Goal: Entertainment & Leisure: Consume media (video, audio)

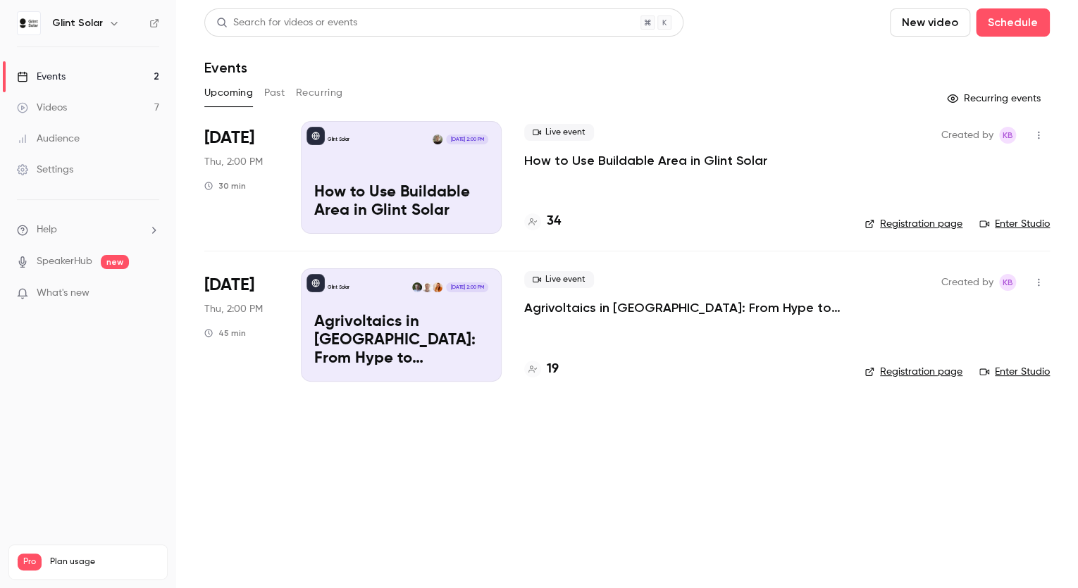
click at [585, 158] on p "How to Use Buildable Area in Glint Solar" at bounding box center [645, 160] width 243 height 17
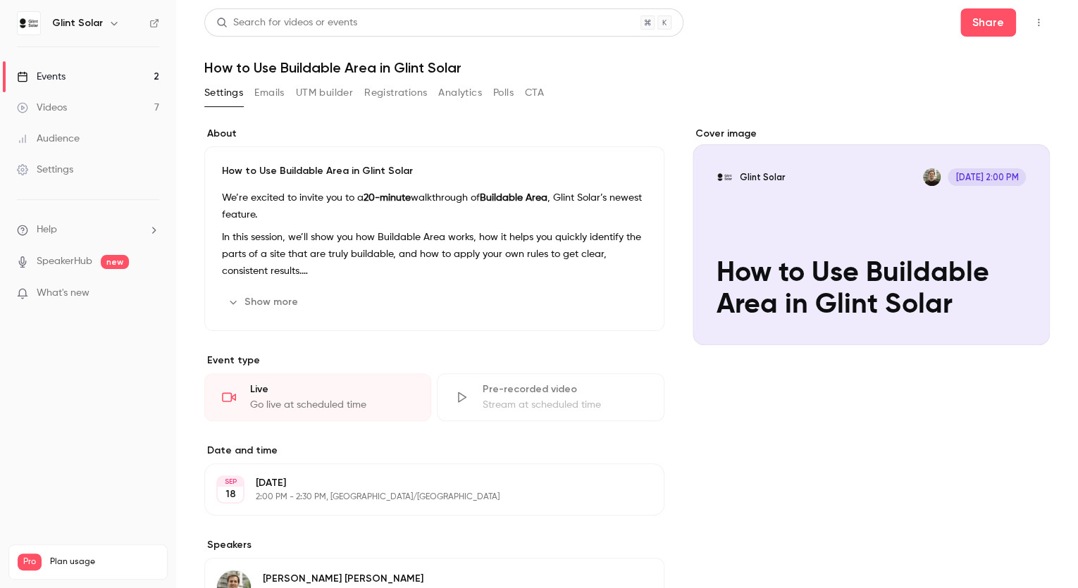
click at [1033, 24] on icon "button" at bounding box center [1038, 23] width 11 height 10
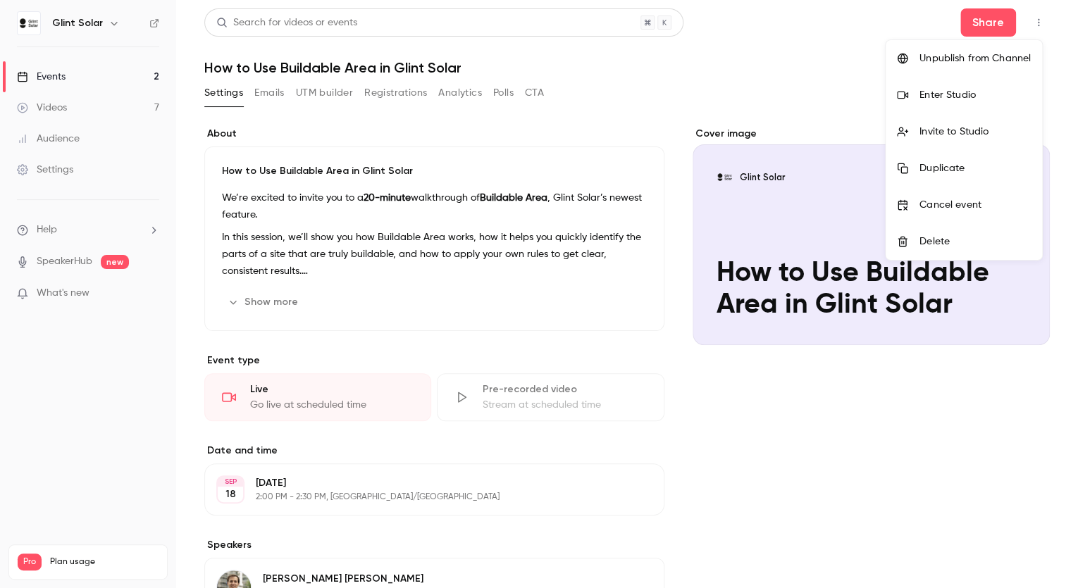
click at [947, 93] on div "Enter Studio" at bounding box center [974, 95] width 111 height 14
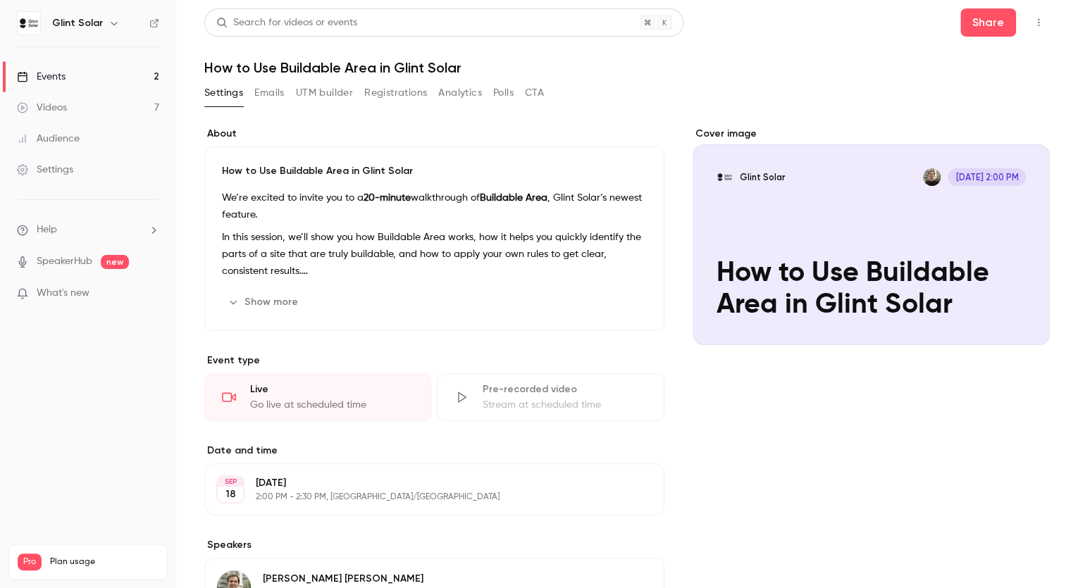
click at [383, 93] on button "Registrations" at bounding box center [395, 93] width 63 height 23
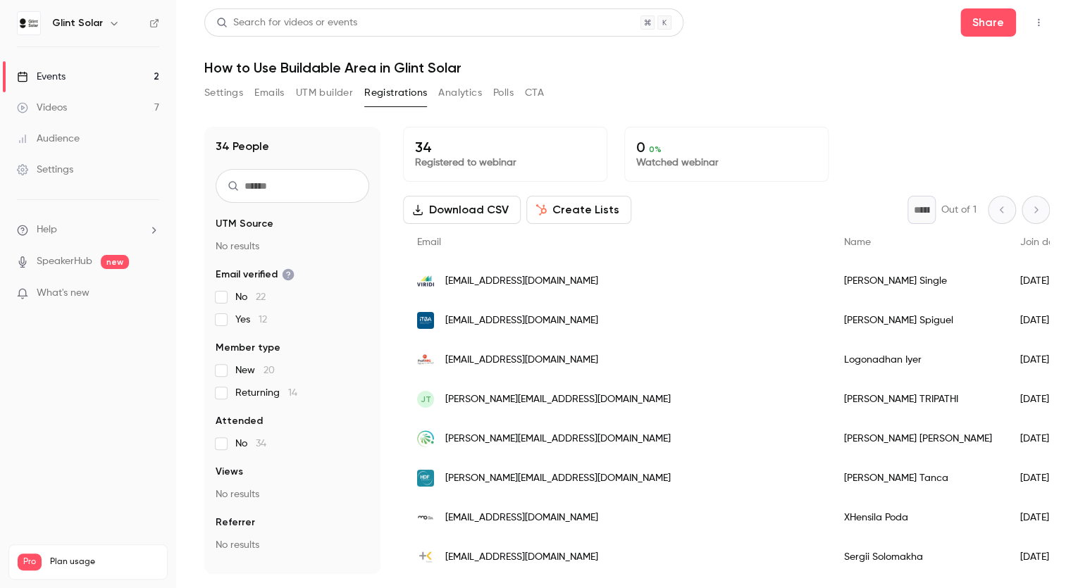
click at [1061, 192] on main "Search for videos or events Share How to Use Buildable Area in Glint Solar Sett…" at bounding box center [627, 294] width 902 height 588
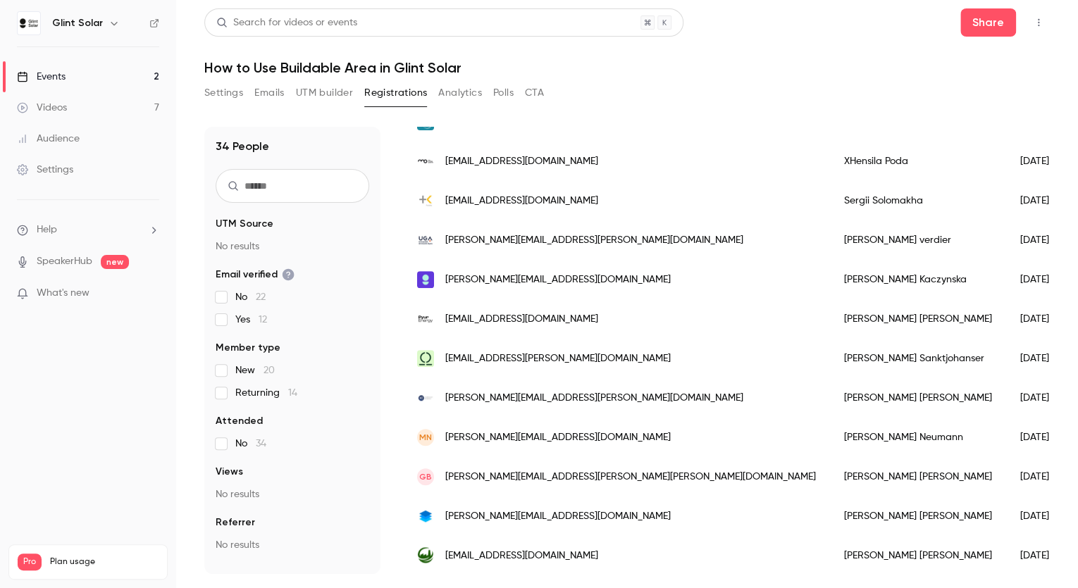
scroll to position [191, 0]
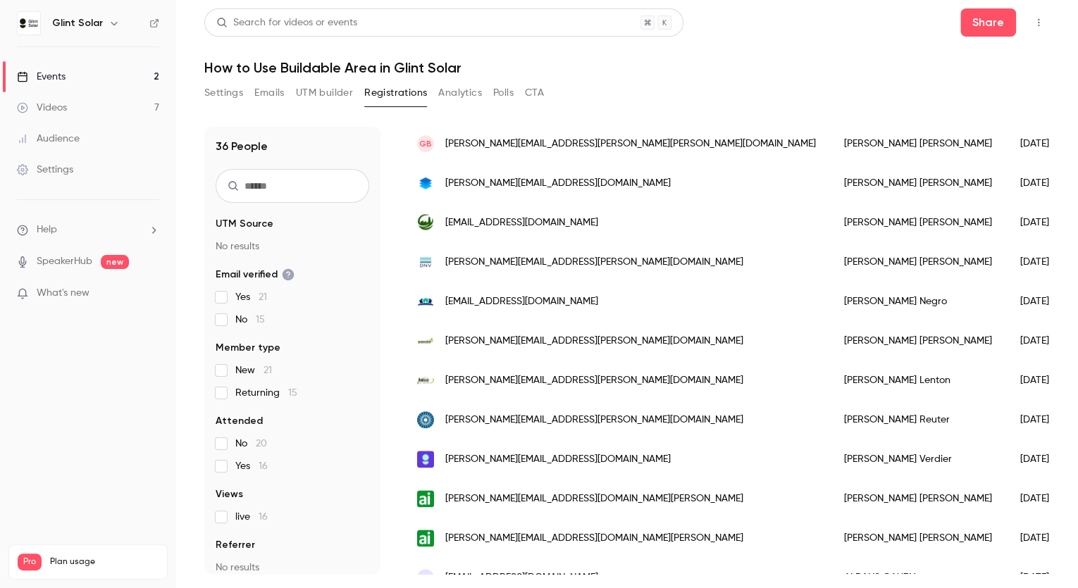
scroll to position [958, 0]
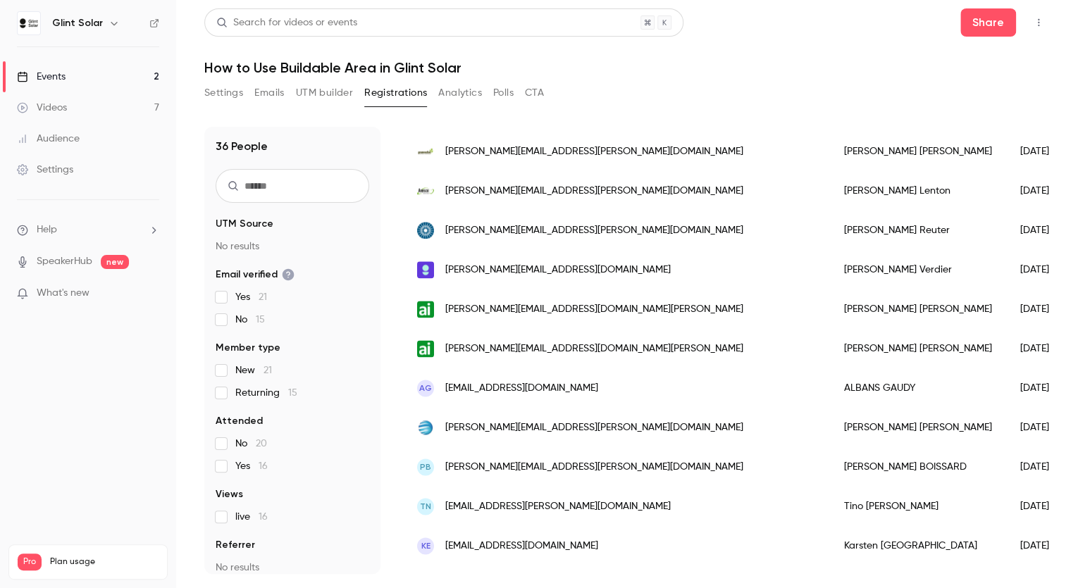
click at [457, 98] on button "Analytics" at bounding box center [460, 93] width 44 height 23
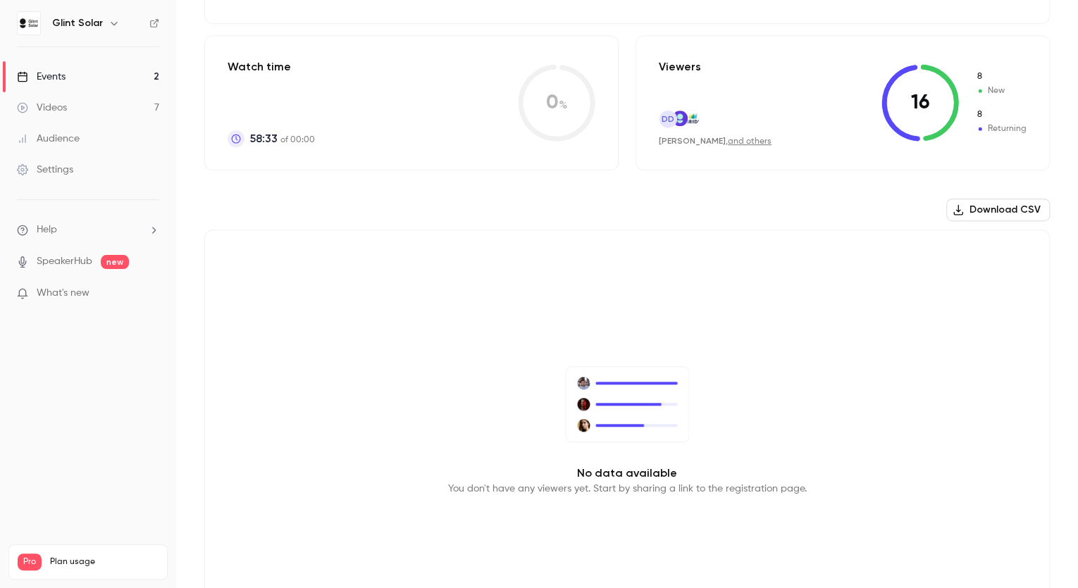
scroll to position [152, 0]
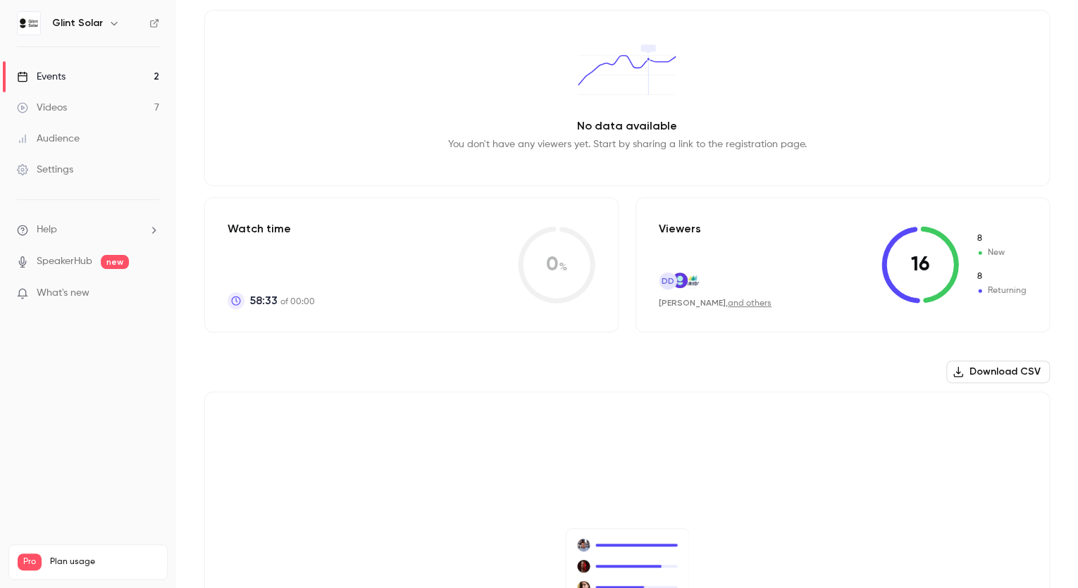
click at [746, 301] on link "and others" at bounding box center [750, 303] width 44 height 8
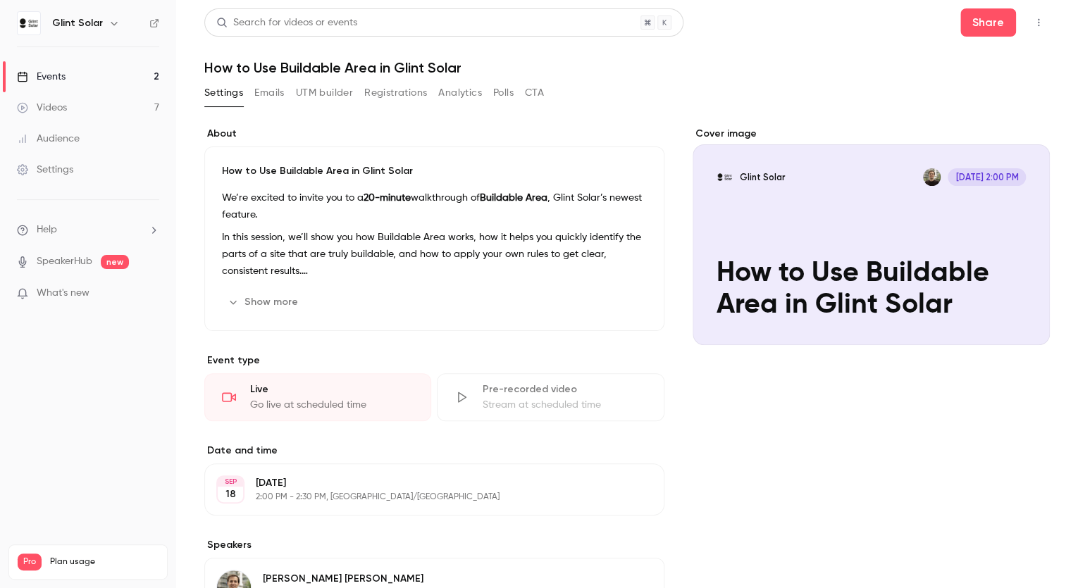
click at [392, 94] on button "Registrations" at bounding box center [395, 93] width 63 height 23
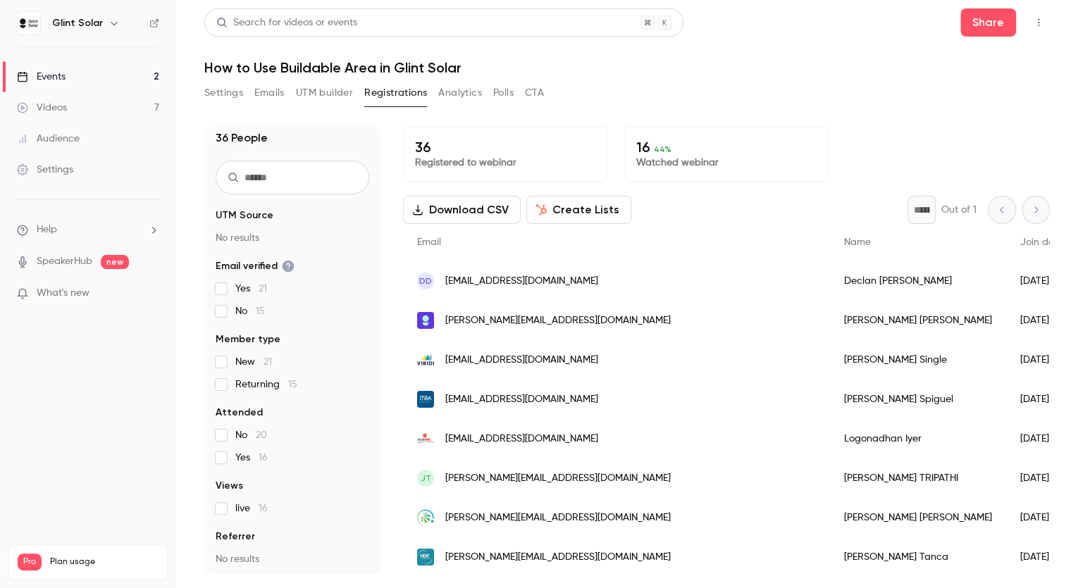
scroll to position [11, 0]
click at [467, 94] on button "Analytics" at bounding box center [460, 93] width 44 height 23
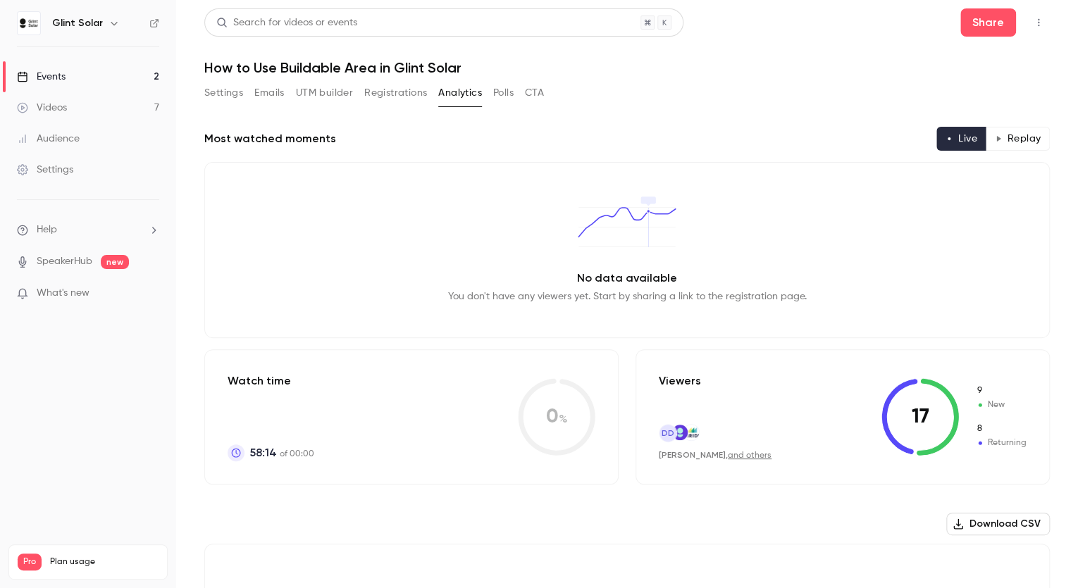
click at [385, 91] on button "Registrations" at bounding box center [395, 93] width 63 height 23
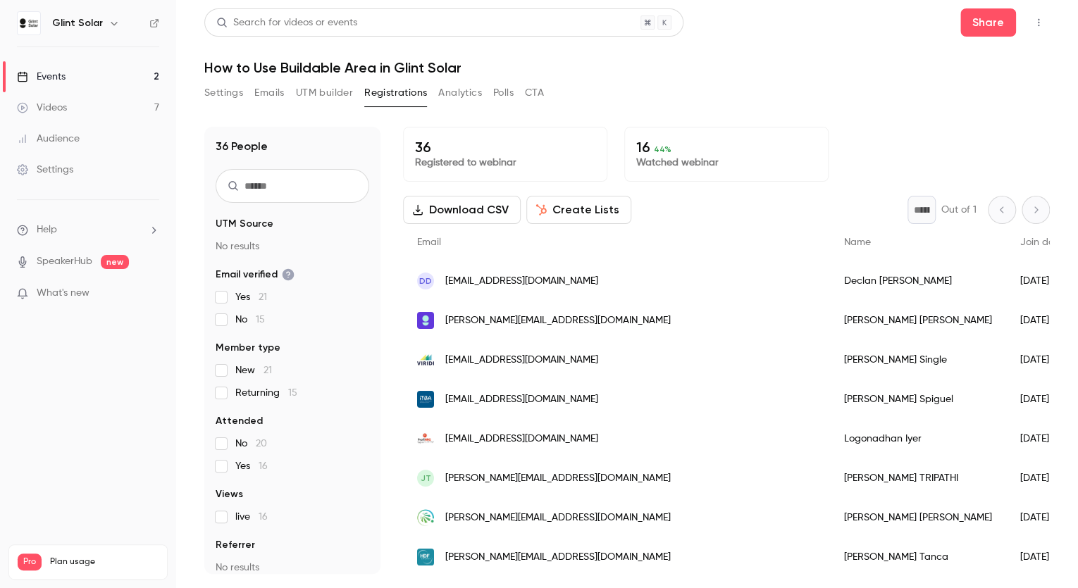
click at [560, 284] on div "DD ddooley@morland.ie" at bounding box center [616, 280] width 427 height 39
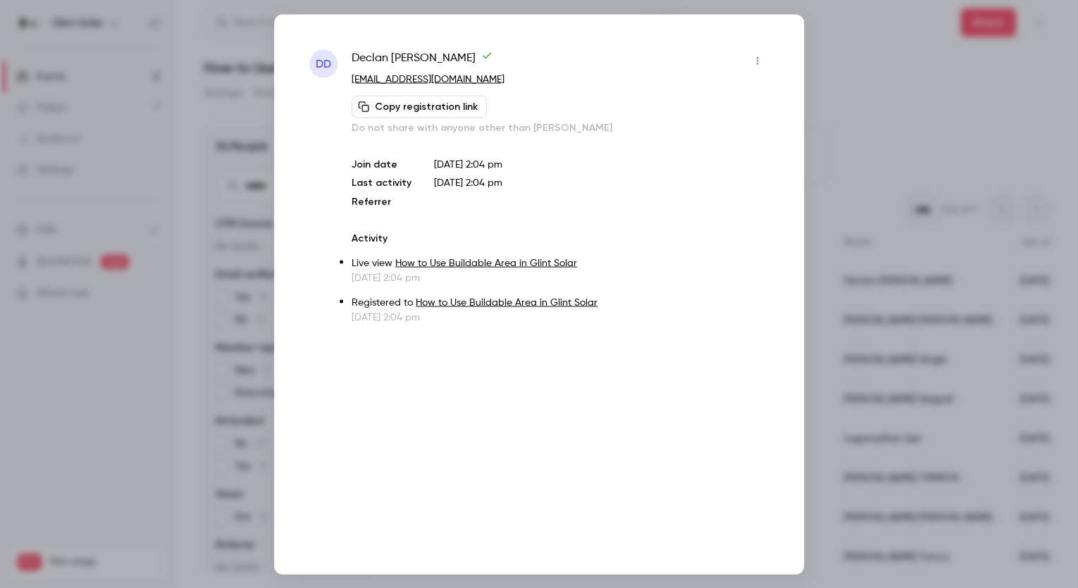
click at [881, 57] on div at bounding box center [539, 294] width 1078 height 588
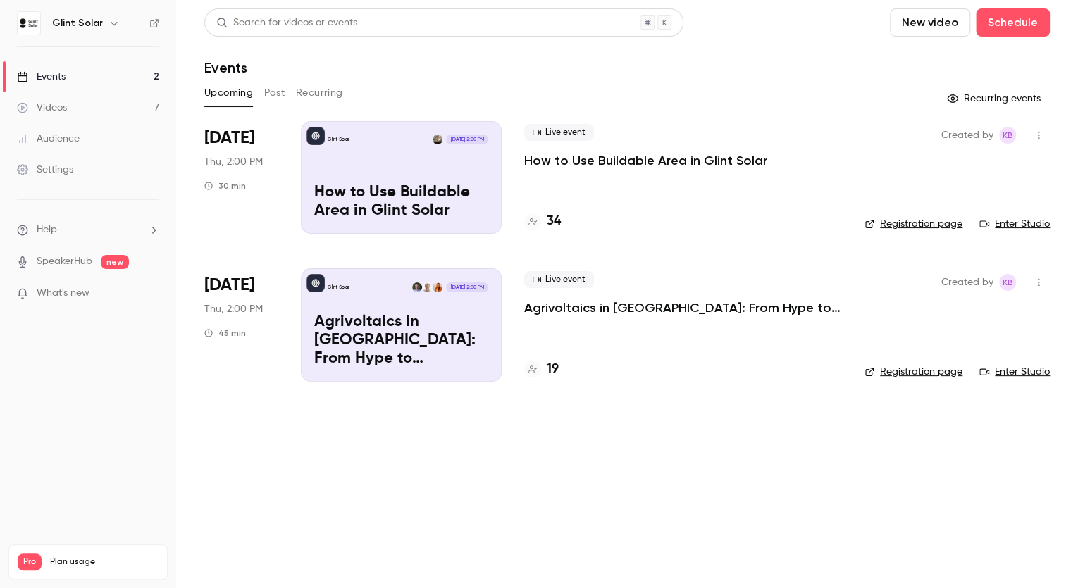
click at [450, 161] on div "Glint Solar Sep 18, 2:00 PM How to Use Buildable Area in Glint Solar" at bounding box center [401, 177] width 201 height 113
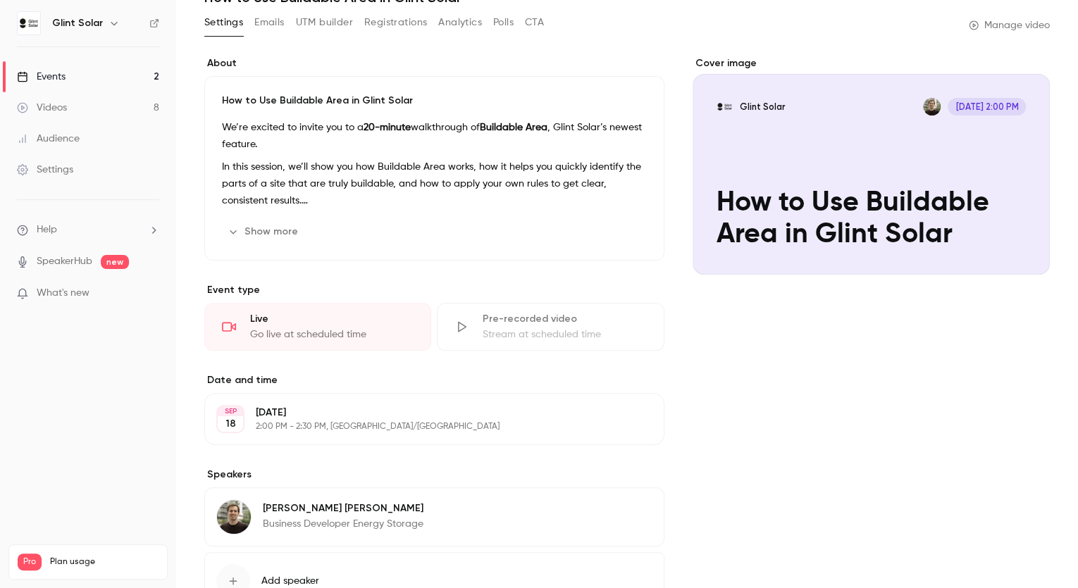
scroll to position [177, 0]
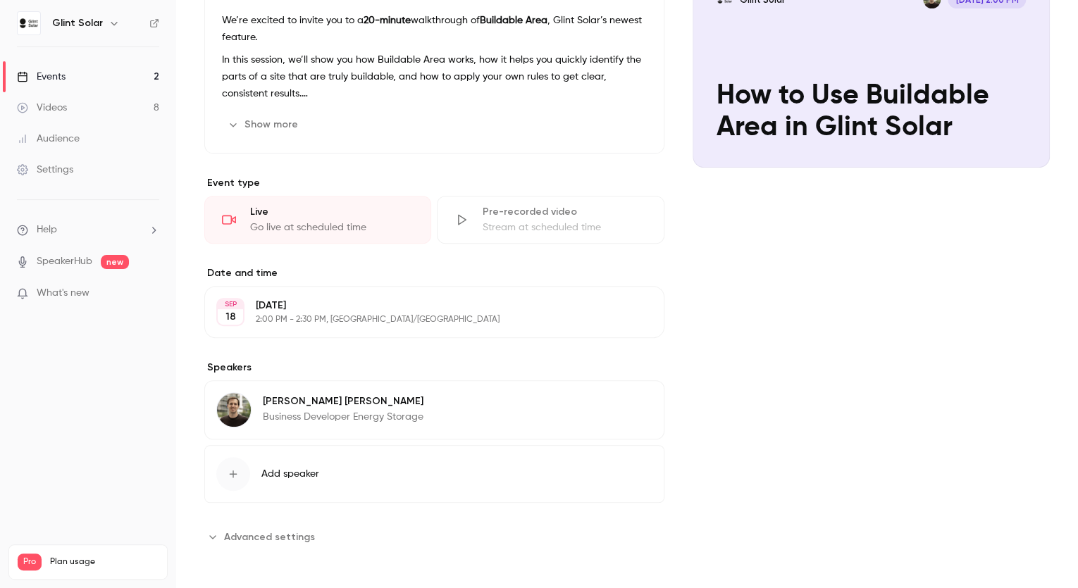
click at [210, 535] on icon "Advanced settings" at bounding box center [212, 536] width 11 height 11
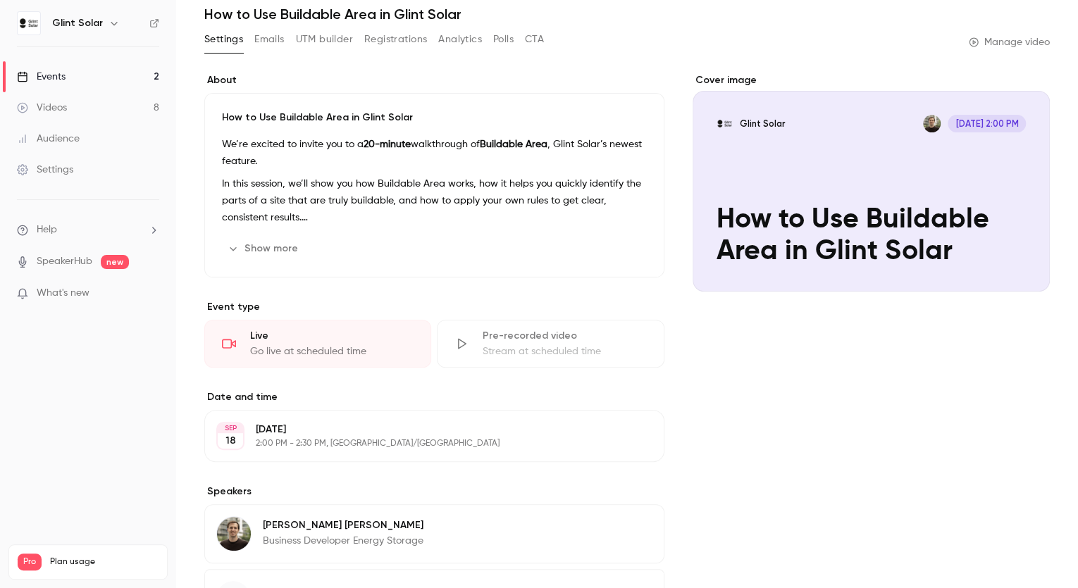
scroll to position [0, 0]
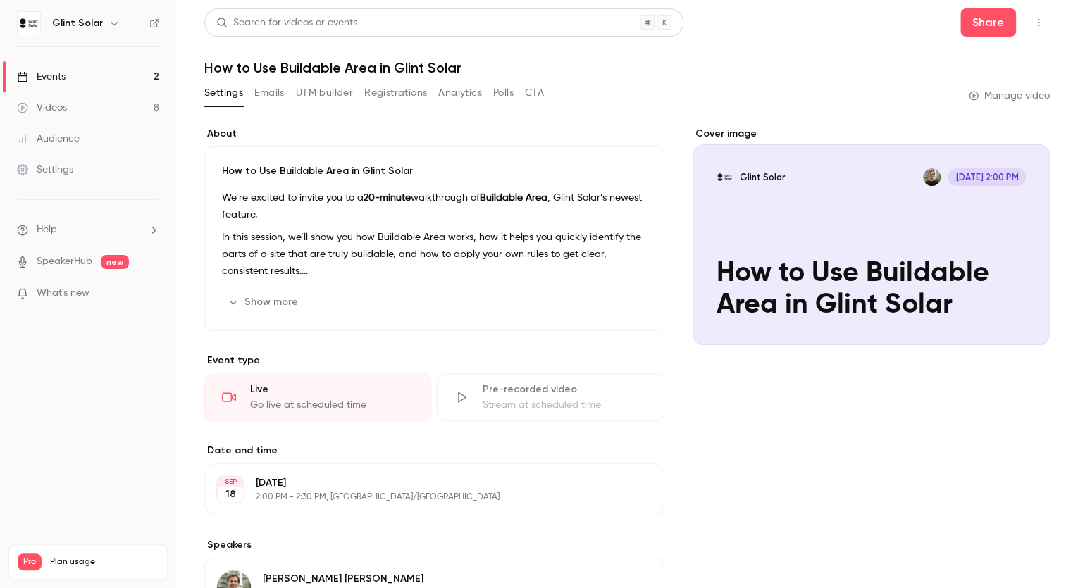
click at [274, 92] on button "Emails" at bounding box center [269, 93] width 30 height 23
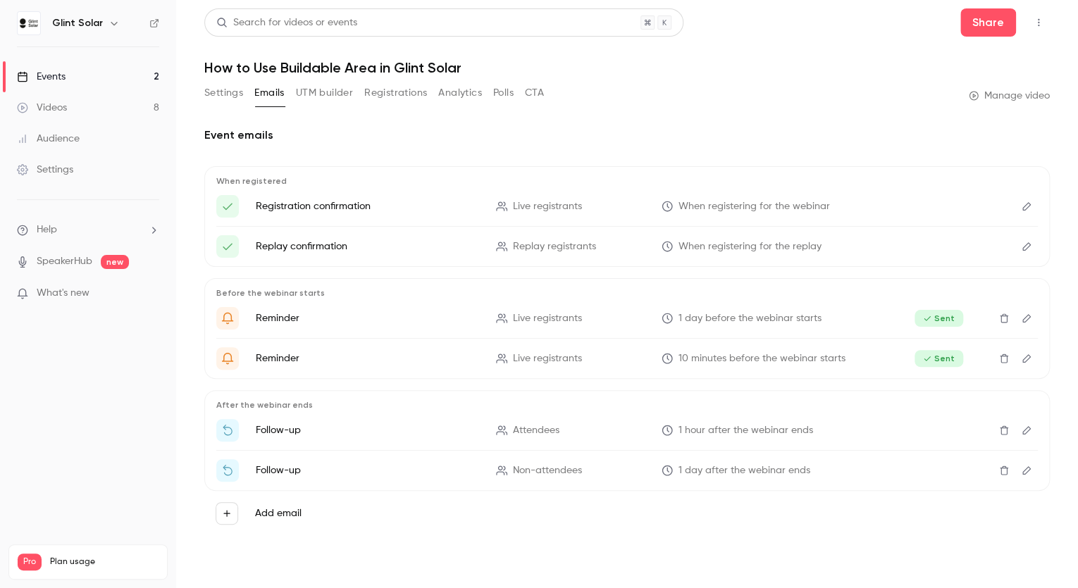
click at [331, 94] on button "UTM builder" at bounding box center [324, 93] width 57 height 23
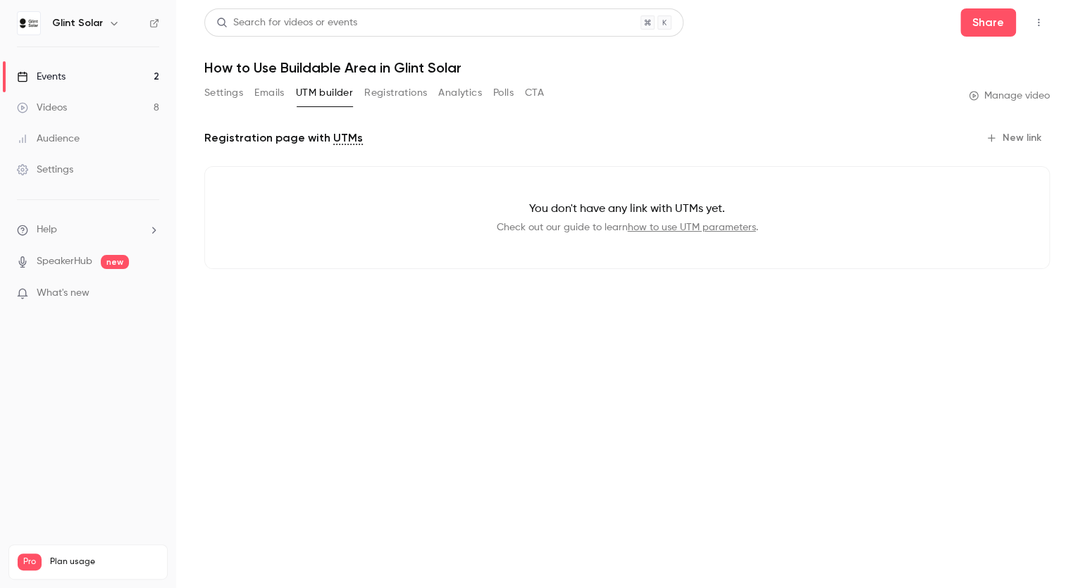
click at [394, 92] on button "Registrations" at bounding box center [395, 93] width 63 height 23
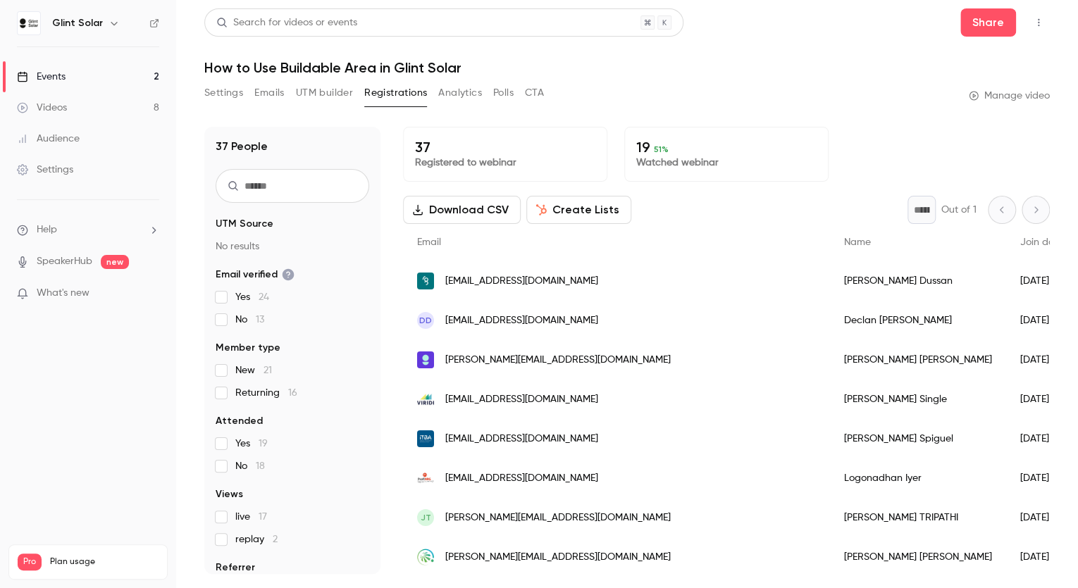
click at [464, 96] on button "Analytics" at bounding box center [460, 93] width 44 height 23
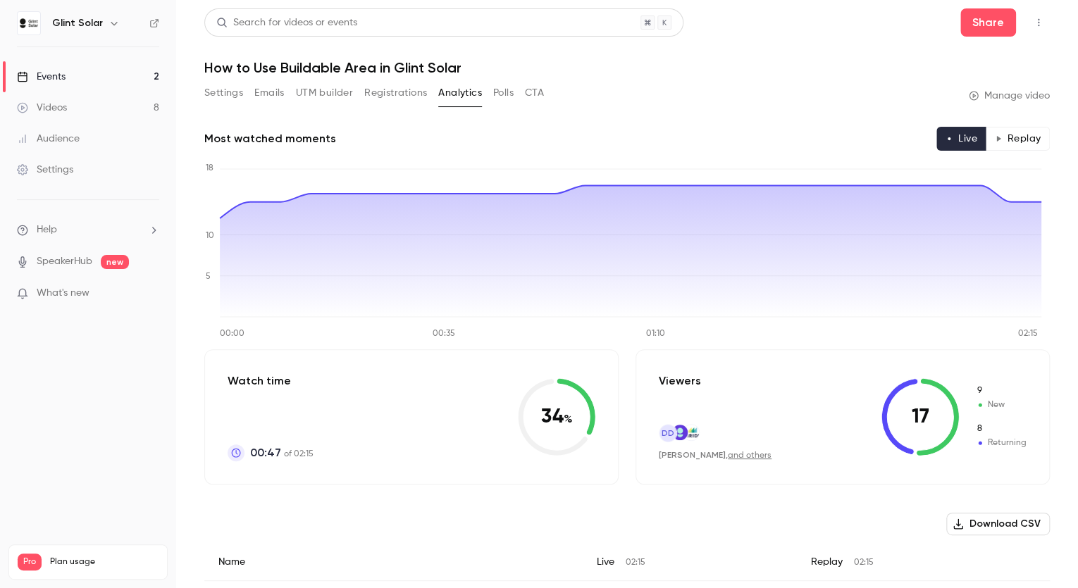
click at [537, 96] on button "CTA" at bounding box center [534, 93] width 19 height 23
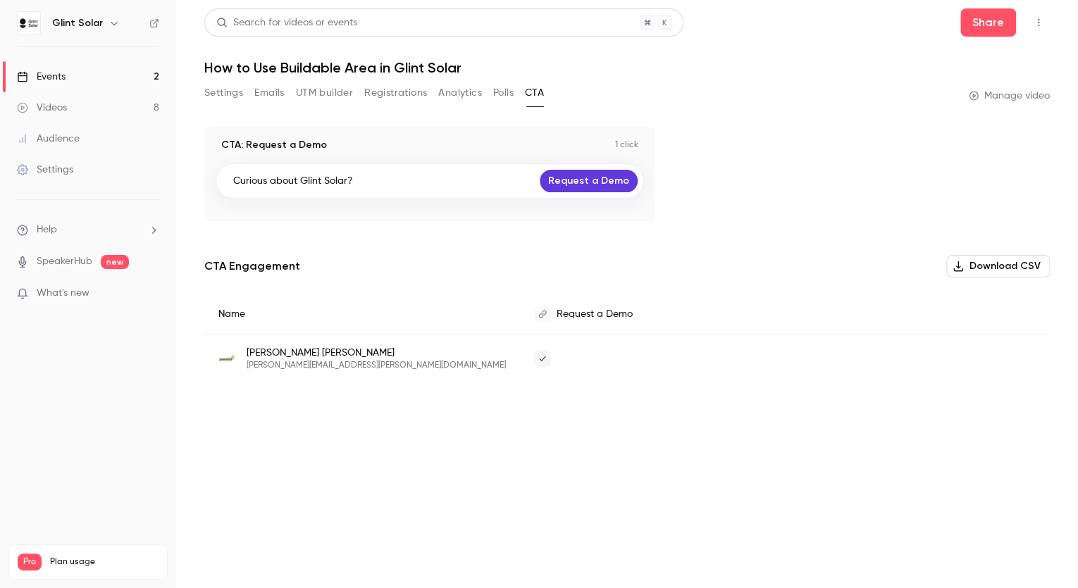
click at [471, 91] on button "Analytics" at bounding box center [460, 93] width 44 height 23
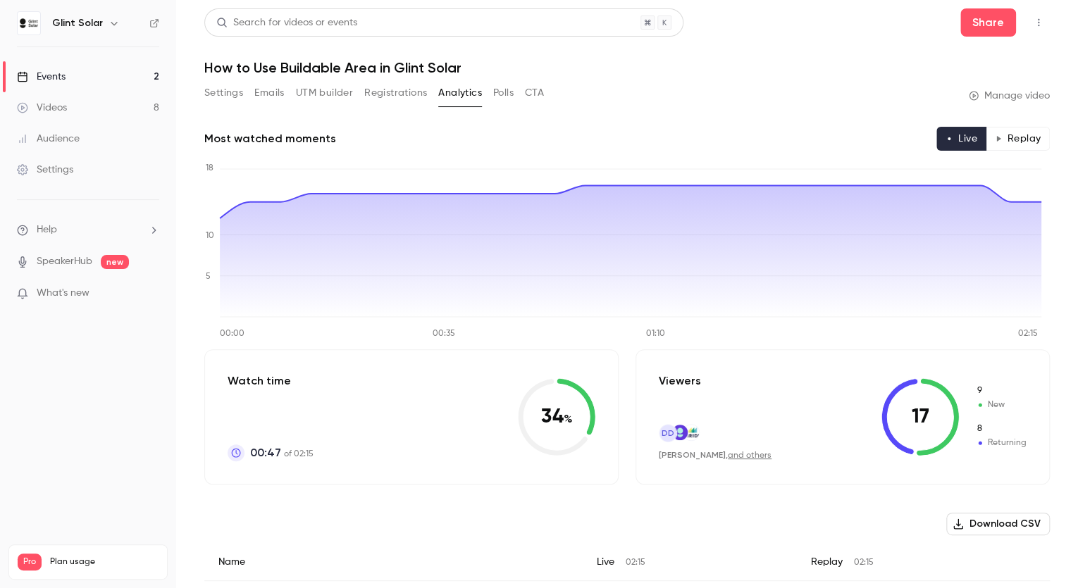
click at [1014, 138] on button "Replay" at bounding box center [1017, 139] width 64 height 24
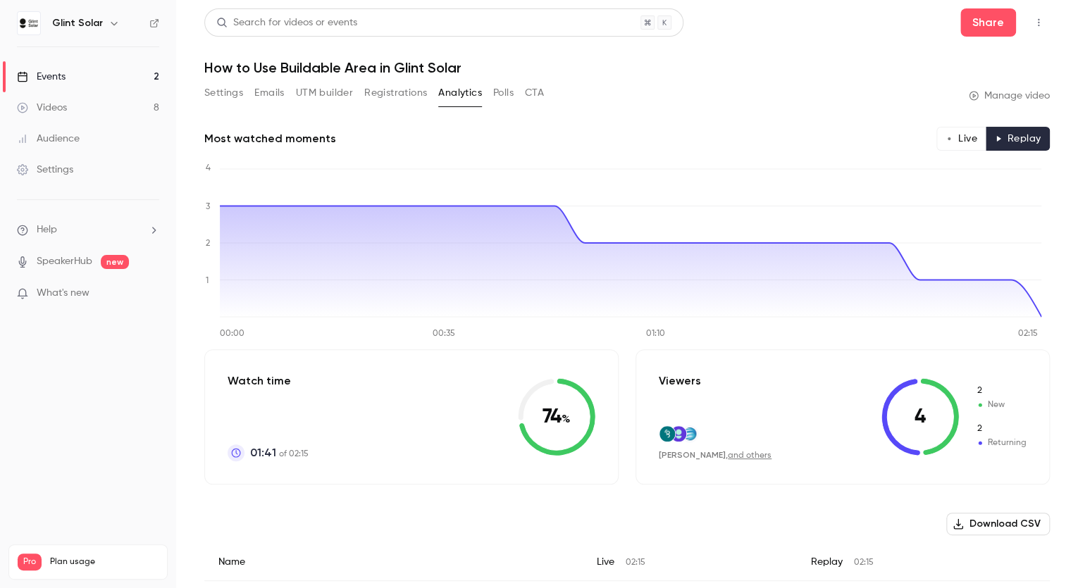
click at [1004, 94] on link "Manage video" at bounding box center [1008, 96] width 81 height 14
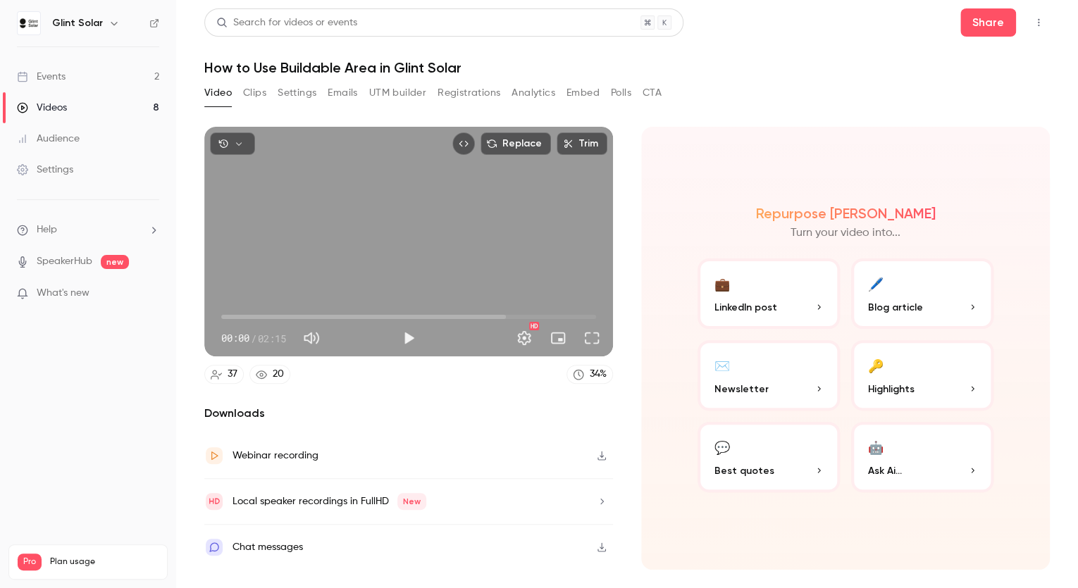
click at [289, 459] on div "Webinar recording" at bounding box center [275, 455] width 86 height 17
click at [410, 337] on button "Play" at bounding box center [408, 338] width 28 height 28
click at [241, 146] on icon "button" at bounding box center [239, 144] width 10 height 10
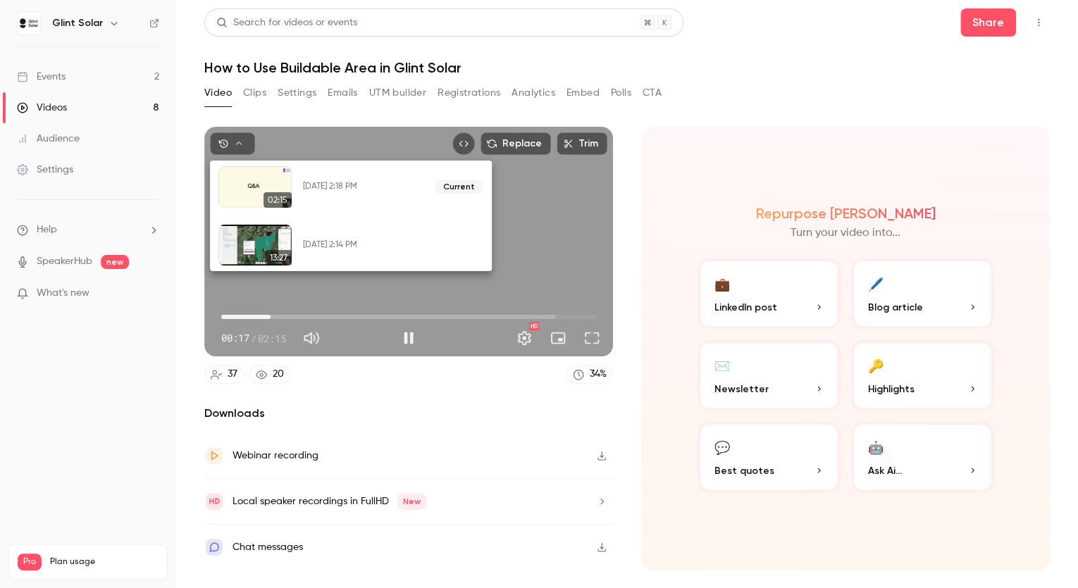
click at [460, 248] on button "Restore" at bounding box center [454, 245] width 57 height 23
type input "*****"
click at [187, 358] on div at bounding box center [539, 294] width 1078 height 588
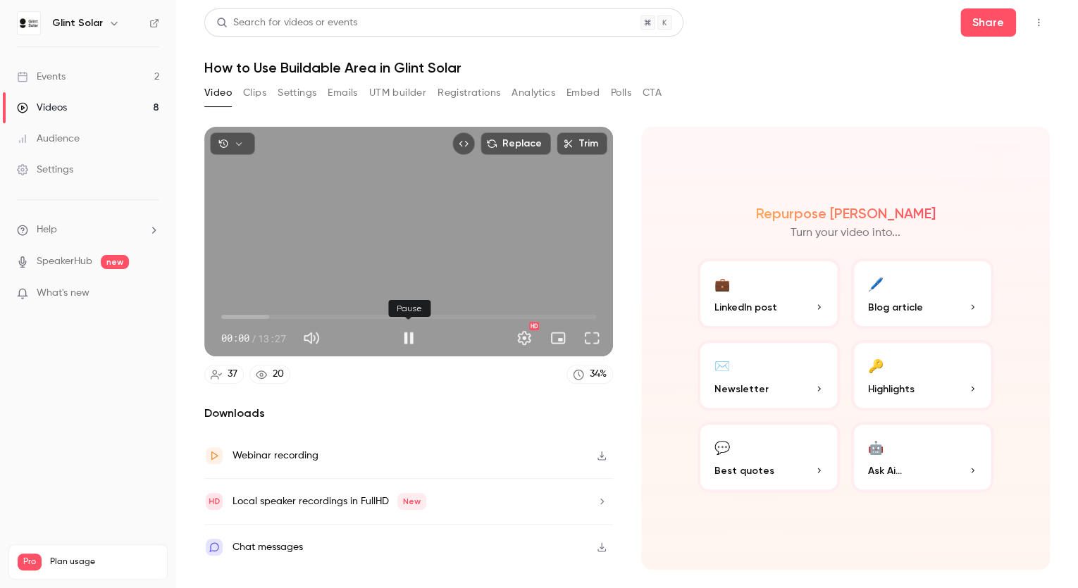
click at [409, 337] on button "Pause" at bounding box center [408, 338] width 28 height 28
click at [409, 335] on button "Pause" at bounding box center [408, 338] width 28 height 28
click at [406, 339] on button "Play" at bounding box center [408, 338] width 28 height 28
click at [247, 147] on button "button" at bounding box center [232, 143] width 45 height 23
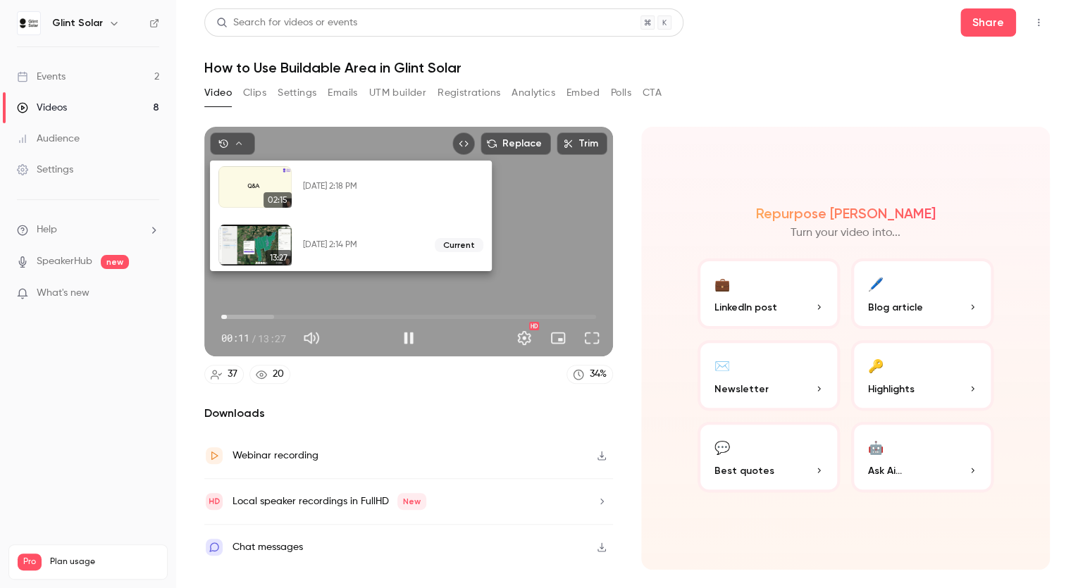
click at [711, 110] on div at bounding box center [539, 294] width 1078 height 588
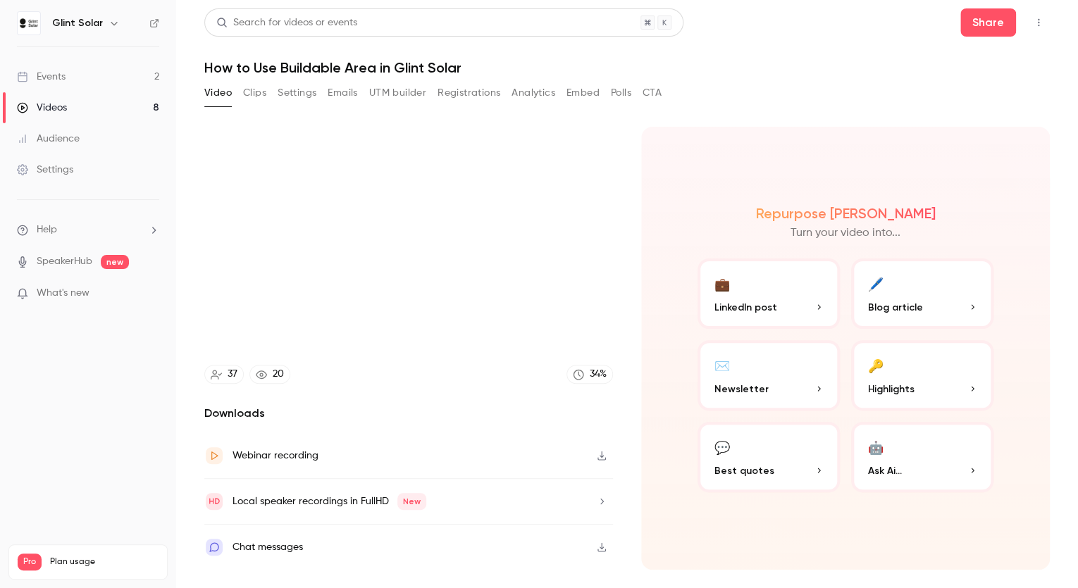
click at [273, 547] on div "Chat messages" at bounding box center [267, 547] width 70 height 17
click at [333, 546] on div "Chat messages" at bounding box center [408, 547] width 409 height 45
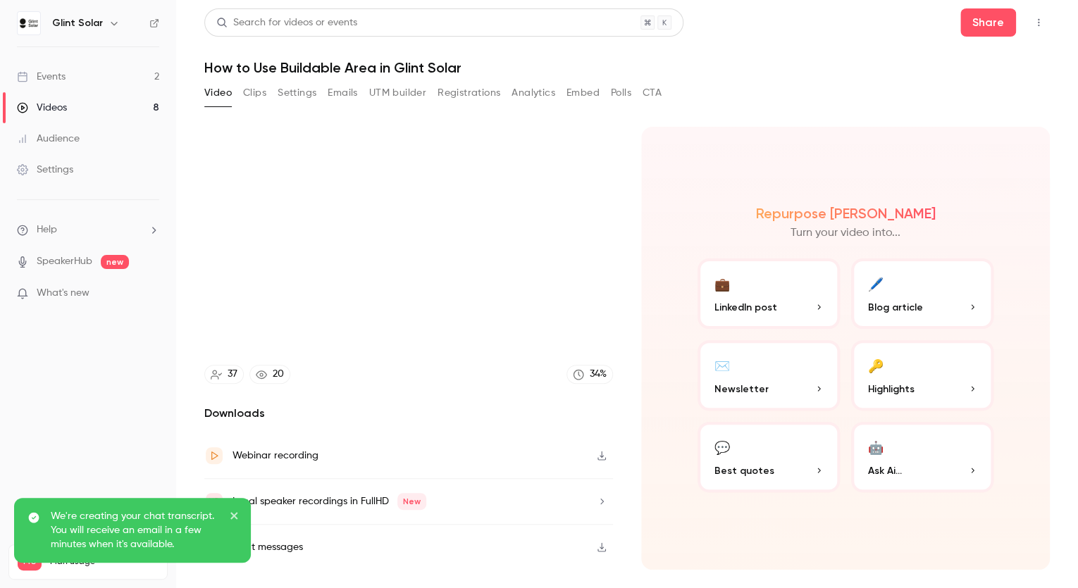
click at [234, 514] on icon "close" at bounding box center [235, 515] width 10 height 11
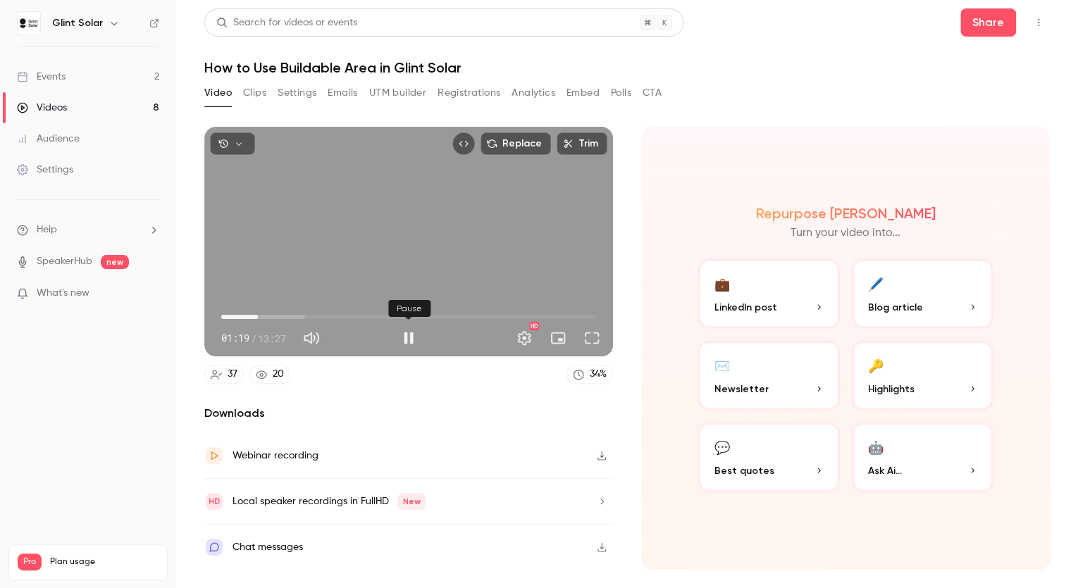
click at [406, 337] on button "Pause" at bounding box center [408, 338] width 28 height 28
type input "****"
